Goal: Task Accomplishment & Management: Complete application form

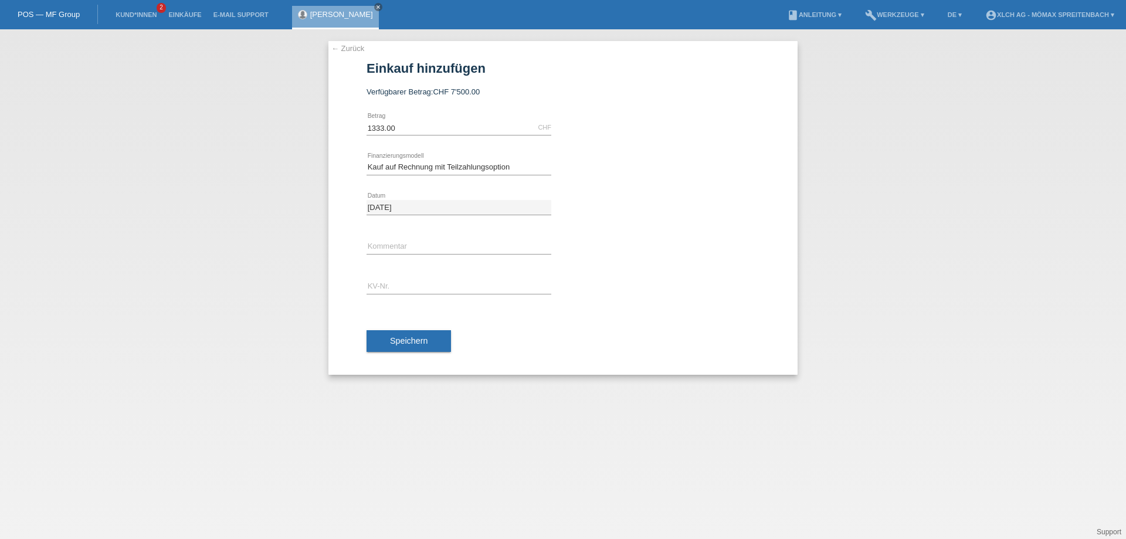
select select "112"
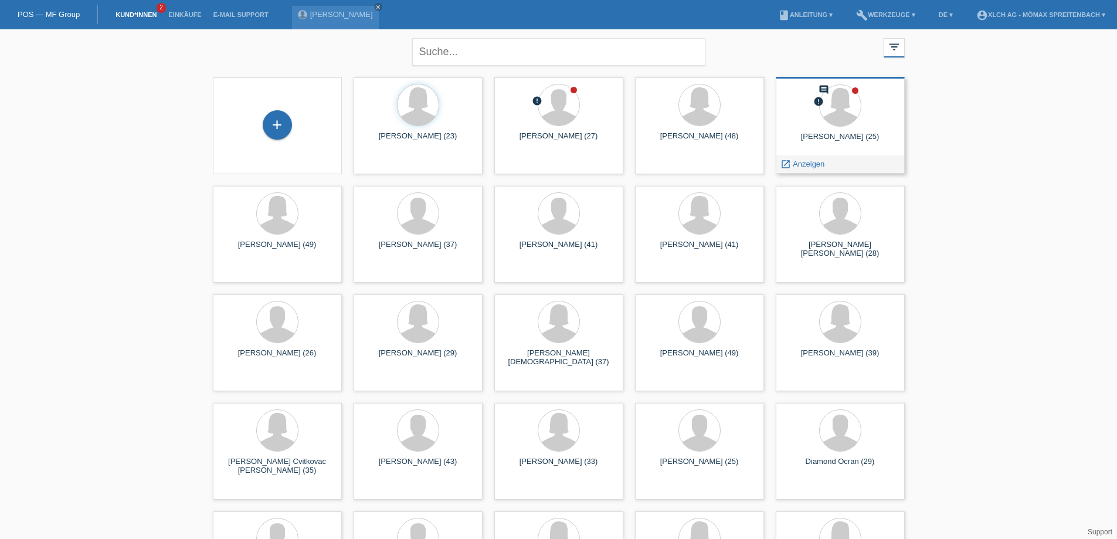
click at [851, 129] on div "comment error Selma Yüksel (25) launch Anzeigen" at bounding box center [840, 125] width 129 height 97
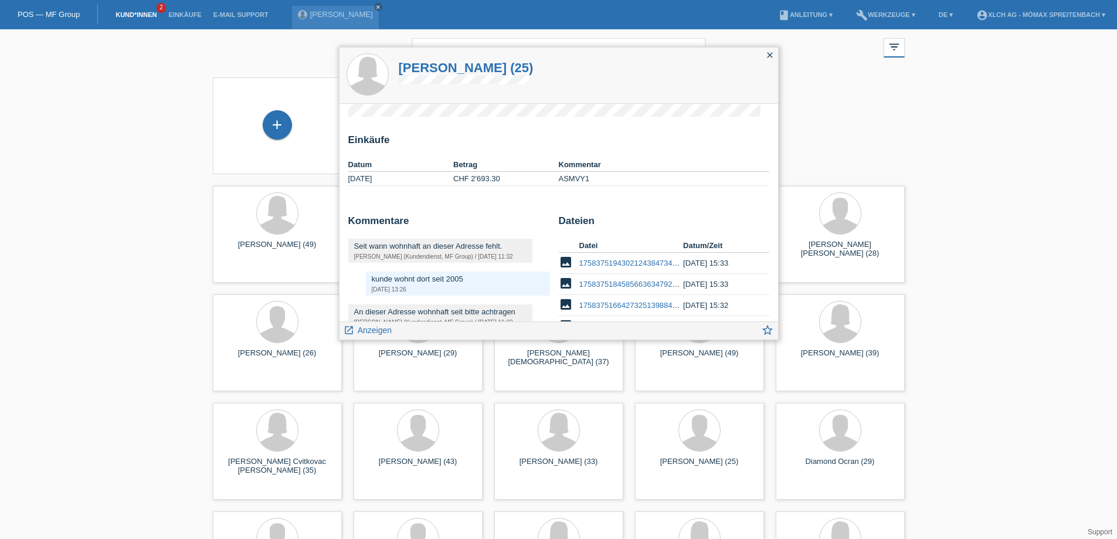
scroll to position [92, 0]
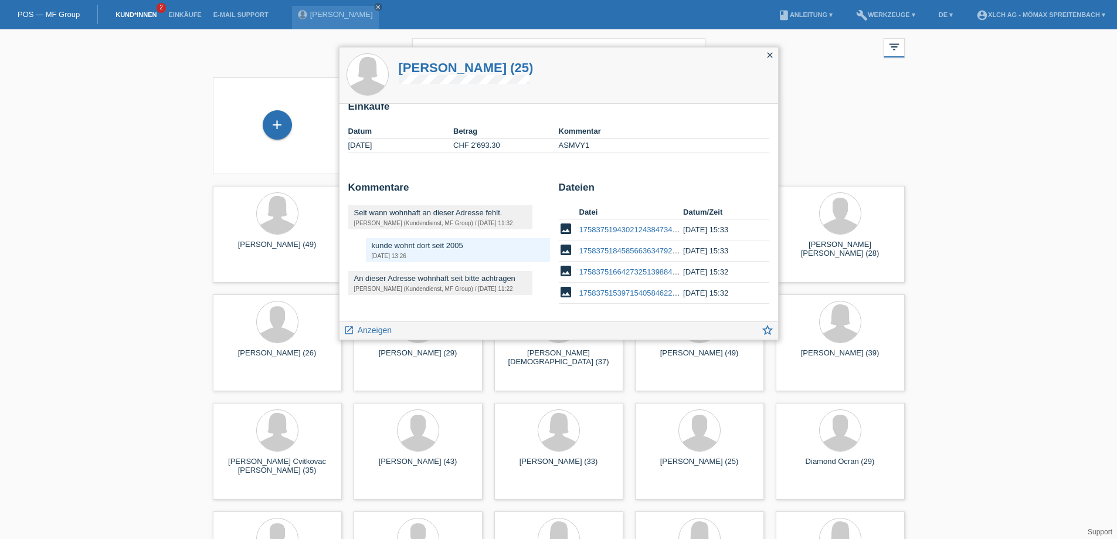
click at [771, 50] on icon "close" at bounding box center [770, 54] width 9 height 9
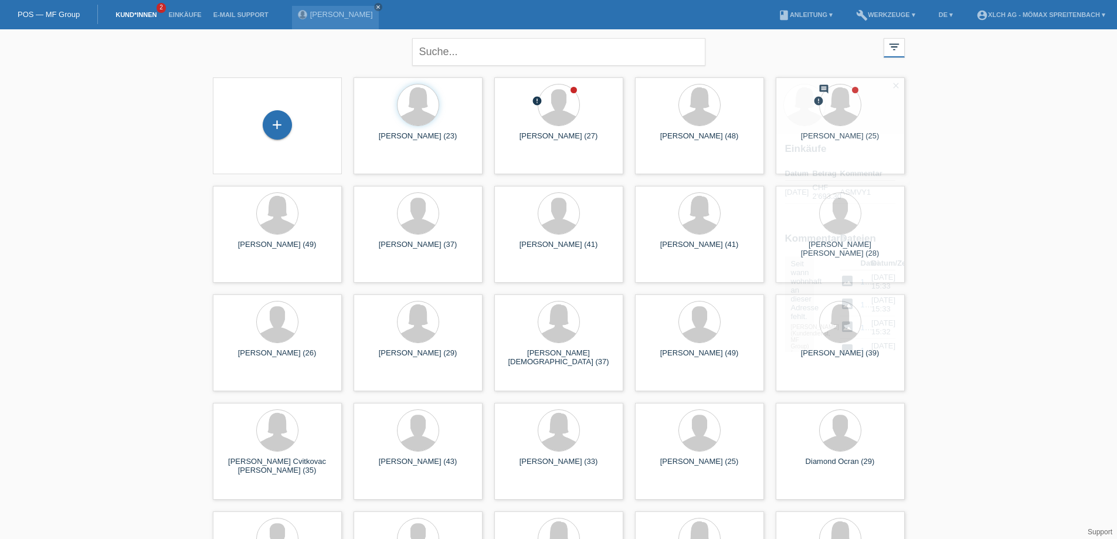
scroll to position [104, 0]
click at [263, 113] on div "+" at bounding box center [277, 125] width 110 height 31
click at [271, 131] on div "+" at bounding box center [277, 124] width 29 height 29
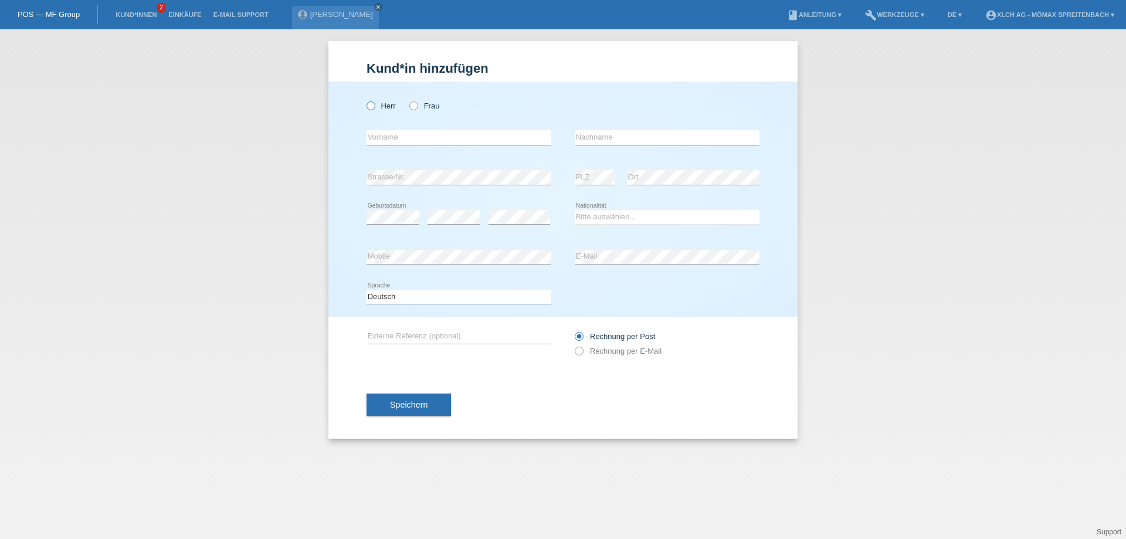
click at [378, 107] on label "Herr" at bounding box center [381, 105] width 29 height 9
click at [374, 107] on input "Herr" at bounding box center [371, 105] width 8 height 8
radio input "true"
click at [388, 144] on input "text" at bounding box center [459, 137] width 185 height 15
click at [502, 142] on input "Tanja" at bounding box center [459, 137] width 185 height 15
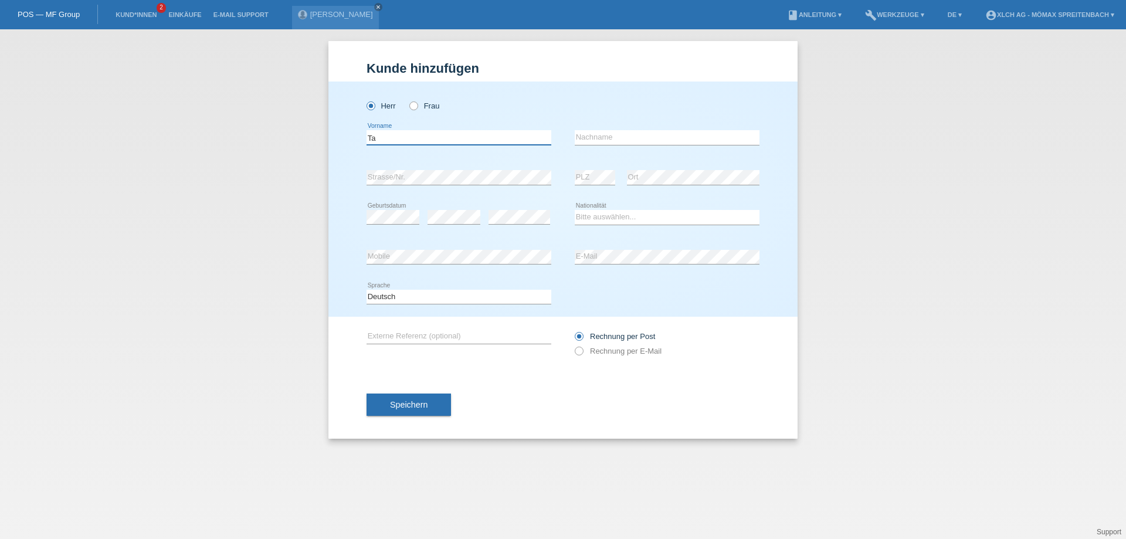
type input "T"
type input "Zeljko"
type input "Peranovic"
click at [598, 212] on select "Bitte auswählen... Schweiz Deutschland Liechtenstein Österreich ------------ Af…" at bounding box center [667, 217] width 185 height 14
select select "CH"
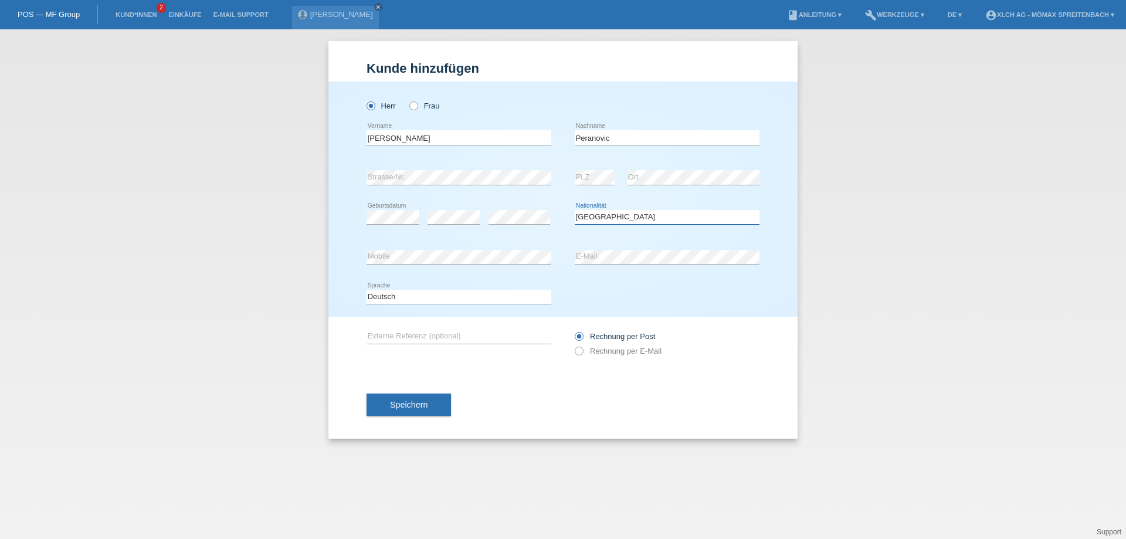
click at [575, 210] on select "Bitte auswählen... Schweiz Deutschland Liechtenstein Österreich ------------ Af…" at bounding box center [667, 217] width 185 height 14
click at [603, 218] on select "Bitte auswählen... Schweiz Deutschland Liechtenstein Österreich ------------ Af…" at bounding box center [667, 217] width 185 height 14
click at [575, 210] on select "Bitte auswählen... Schweiz Deutschland Liechtenstein Österreich ------------ Af…" at bounding box center [667, 217] width 185 height 14
click at [414, 404] on span "Speichern" at bounding box center [409, 404] width 38 height 9
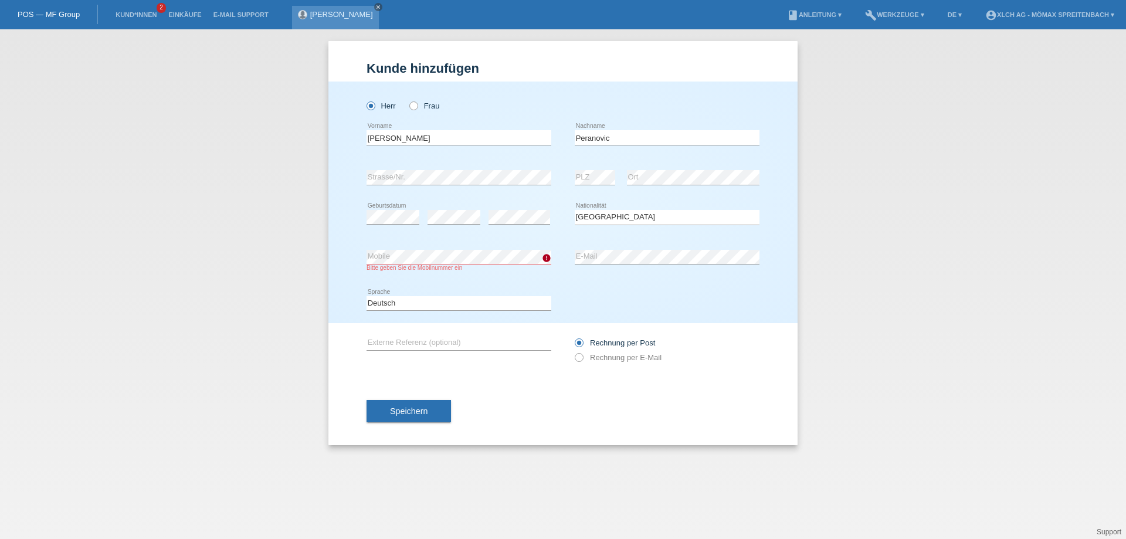
click at [374, 3] on link "close" at bounding box center [378, 7] width 8 height 8
click at [139, 9] on li "Kund*innen 2" at bounding box center [136, 15] width 53 height 30
click at [140, 13] on link "Kund*innen" at bounding box center [136, 14] width 53 height 7
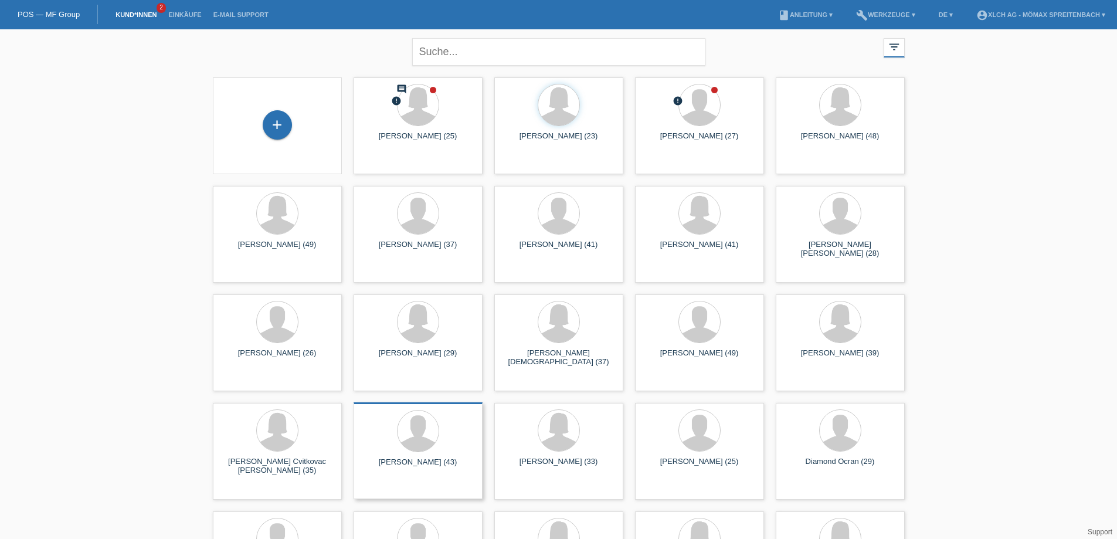
scroll to position [75, 0]
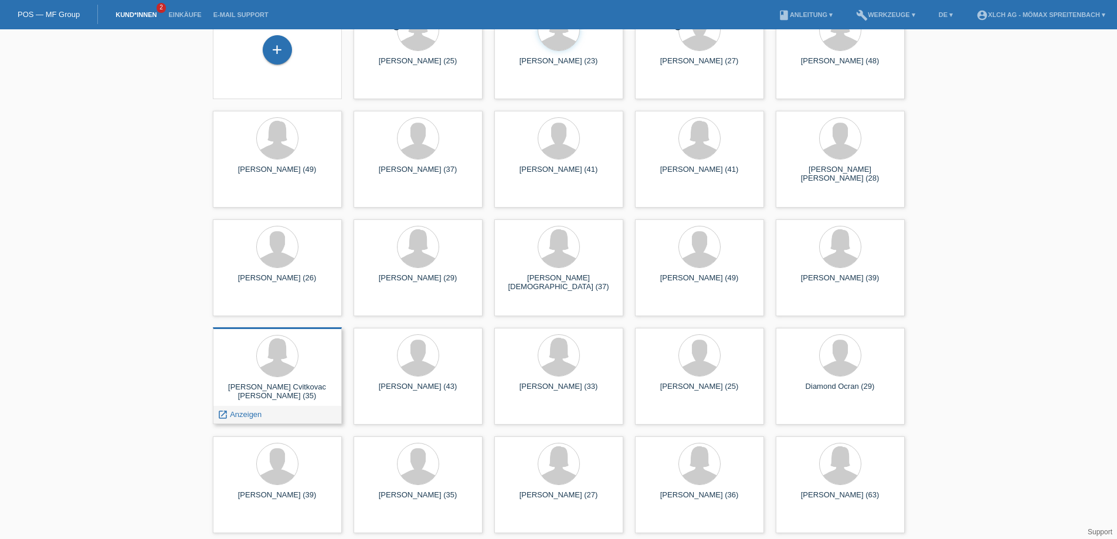
click at [310, 364] on div at bounding box center [277, 357] width 110 height 44
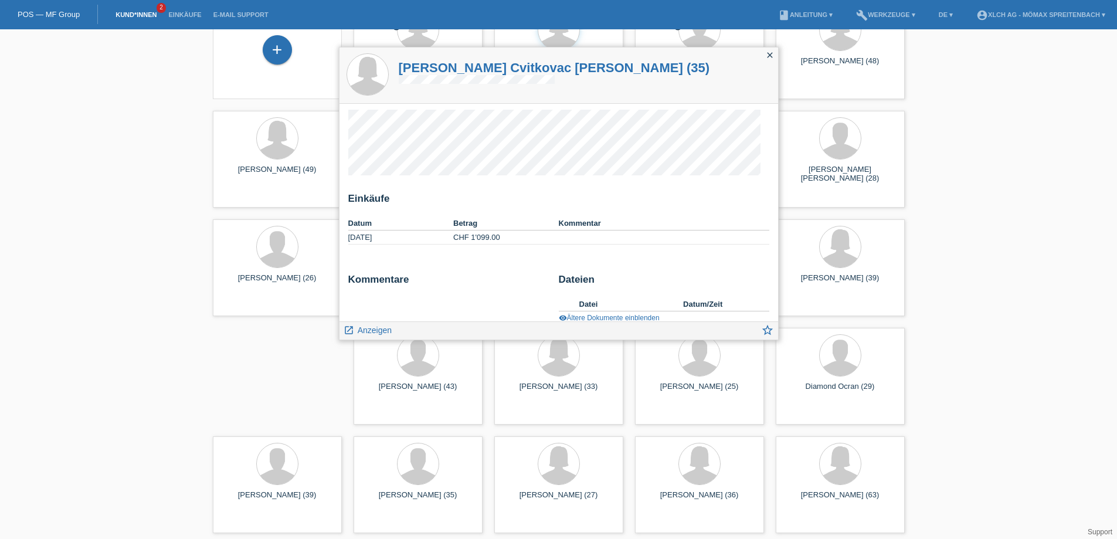
click at [766, 56] on icon "close" at bounding box center [770, 54] width 9 height 9
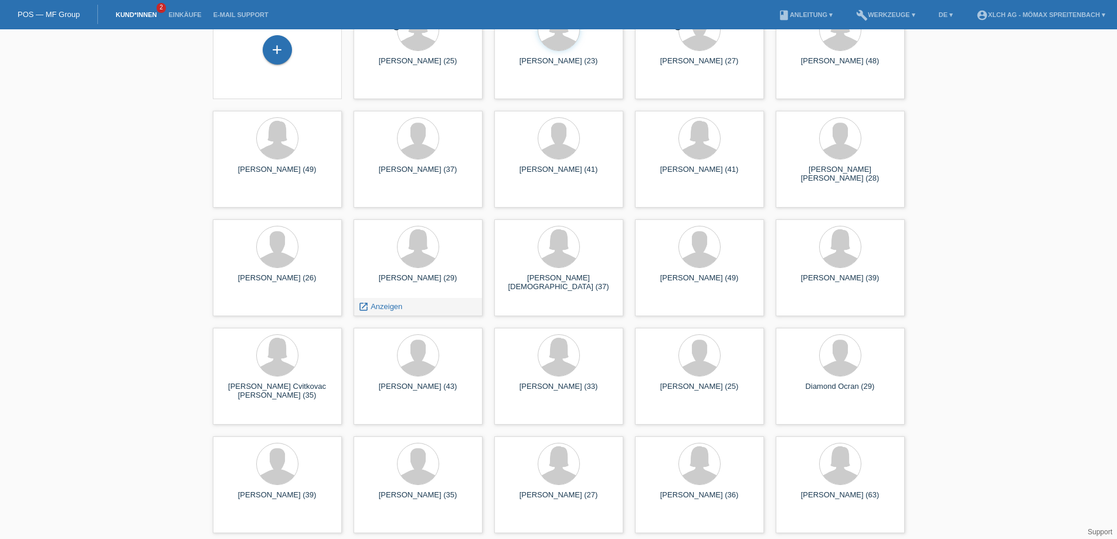
scroll to position [0, 0]
